Goal: Contribute content

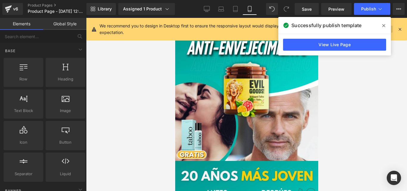
drag, startPoint x: 380, startPoint y: 24, endPoint x: 375, endPoint y: 26, distance: 5.7
click at [380, 24] on span at bounding box center [384, 26] width 10 height 10
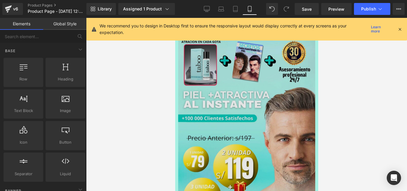
scroll to position [794, 0]
click at [192, 91] on img at bounding box center [245, 143] width 140 height 266
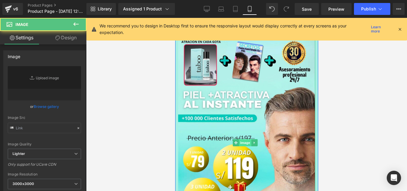
click at [245, 144] on span "Image" at bounding box center [245, 142] width 13 height 7
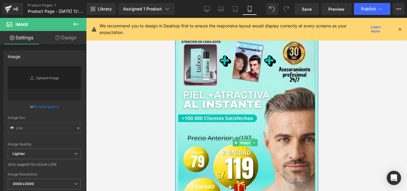
type input "[URL][DOMAIN_NAME][PERSON_NAME]"
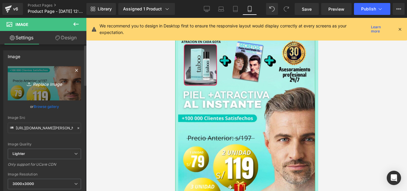
click at [57, 83] on icon "Replace Image" at bounding box center [45, 83] width 48 height 7
type input "C:\fakepath\[PERSON_NAME] ticket 3x2 + REGALO (1).jpg"
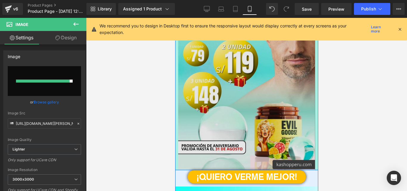
scroll to position [913, 0]
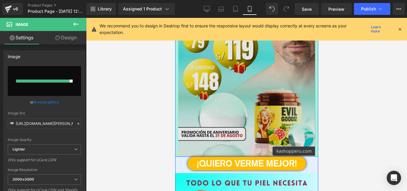
type input "[URL][DOMAIN_NAME][PERSON_NAME]"
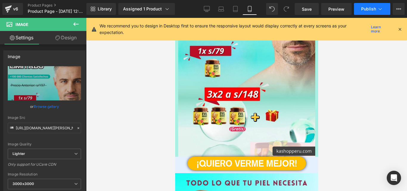
click at [365, 8] on span "Publish" at bounding box center [368, 9] width 15 height 5
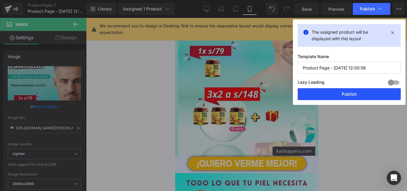
click at [347, 92] on button "Publish" at bounding box center [349, 94] width 103 height 12
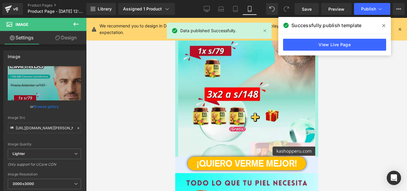
click at [382, 27] on icon at bounding box center [383, 25] width 3 height 3
